Goal: Find specific fact: Find specific fact

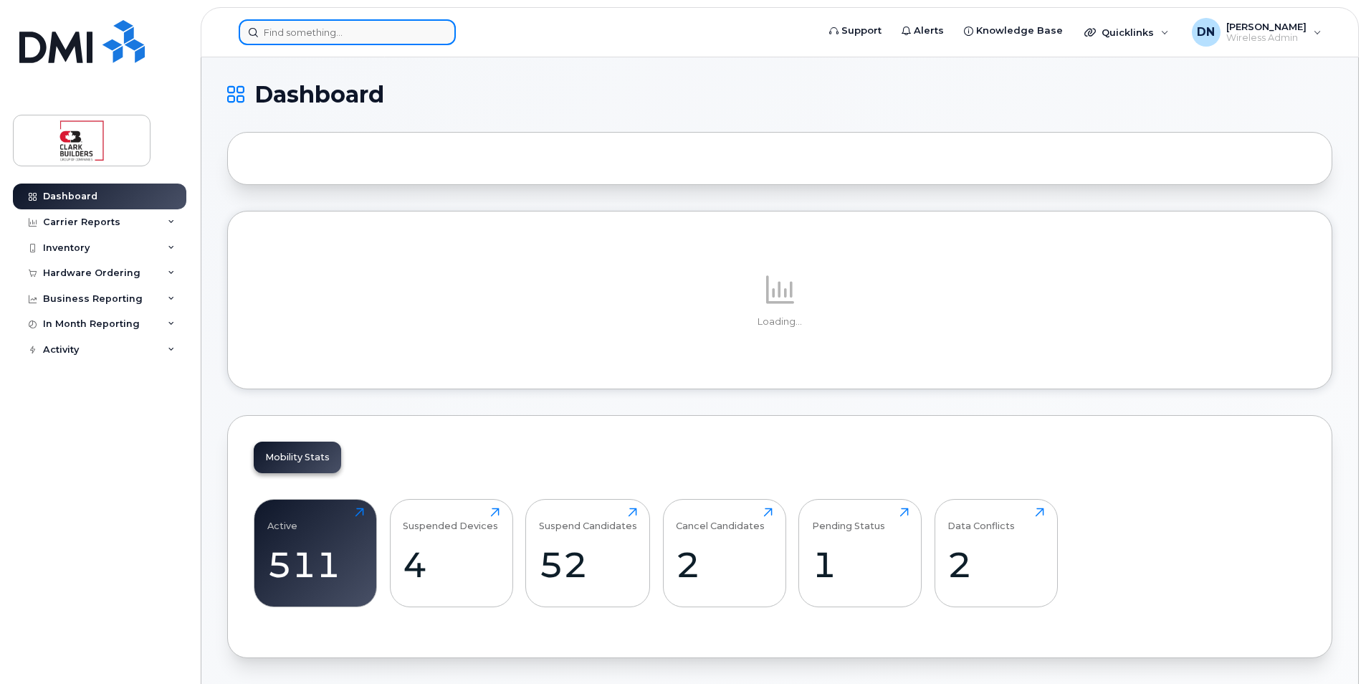
click at [419, 42] on input at bounding box center [347, 32] width 217 height 26
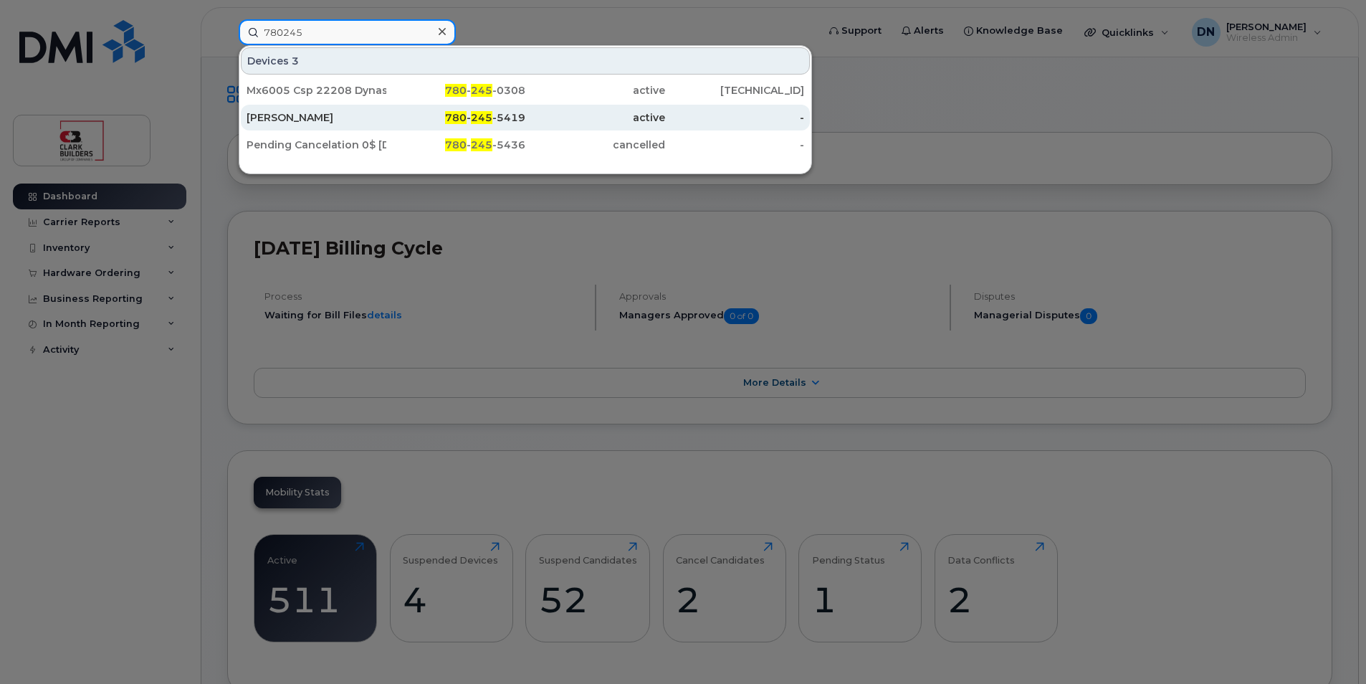
type input "780245"
click at [460, 118] on span "780" at bounding box center [456, 117] width 22 height 13
